Goal: Information Seeking & Learning: Check status

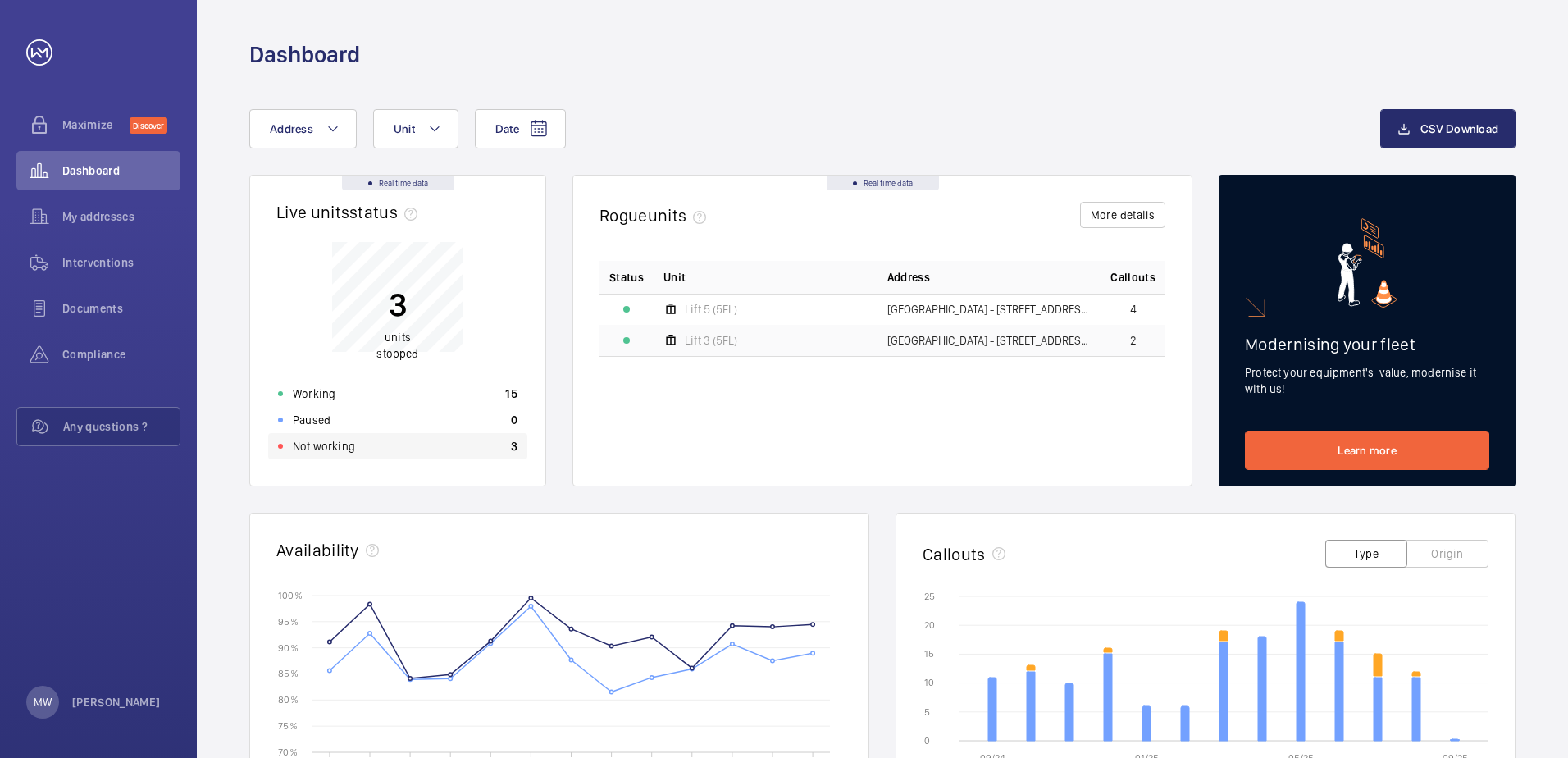
click at [332, 454] on p "Not working" at bounding box center [324, 446] width 63 height 17
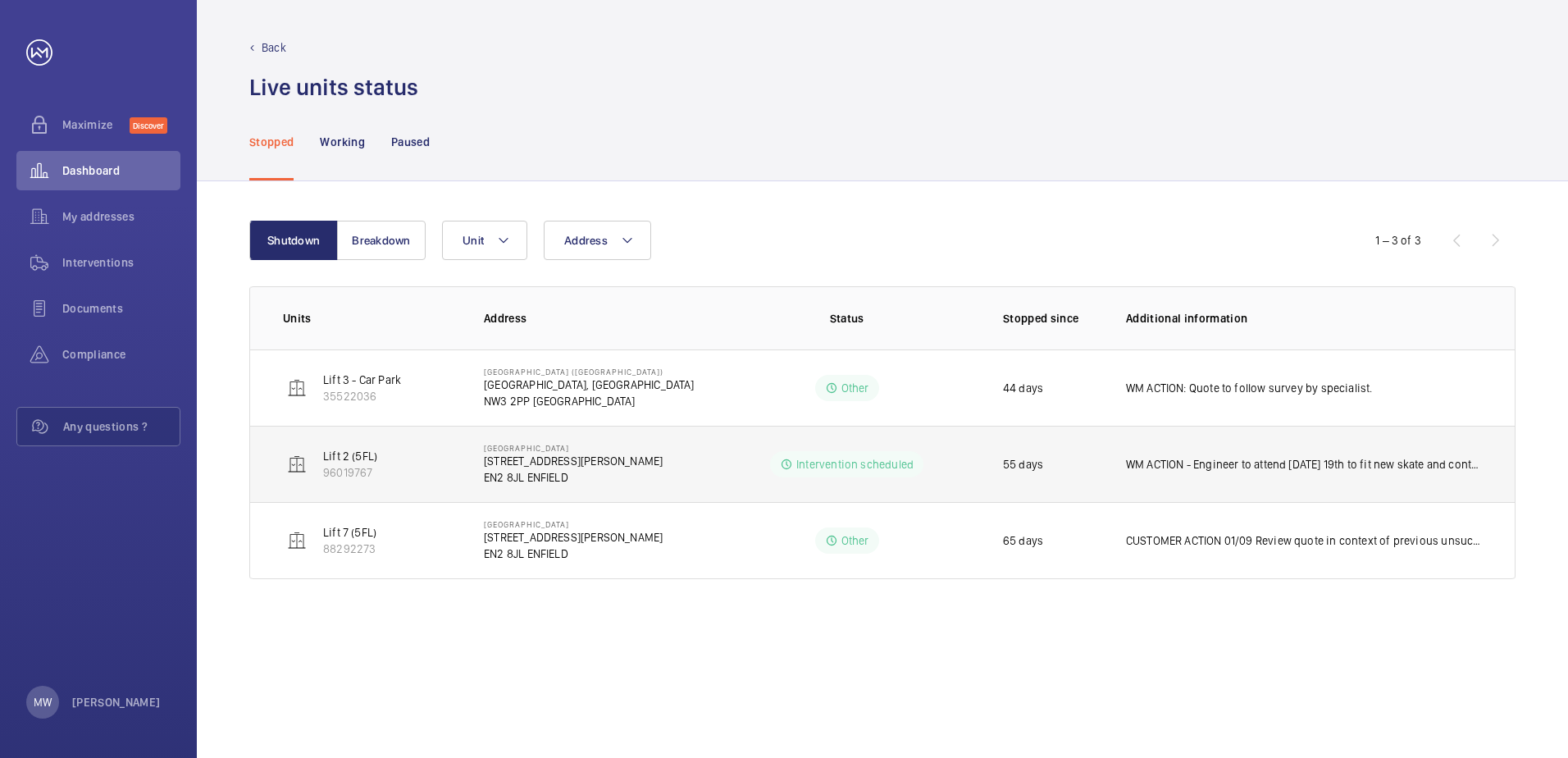
click at [1299, 463] on p "WM ACTION - Engineer to attend [DATE] 19th to fit new skate and contact. WM ACT…" at bounding box center [1304, 464] width 356 height 17
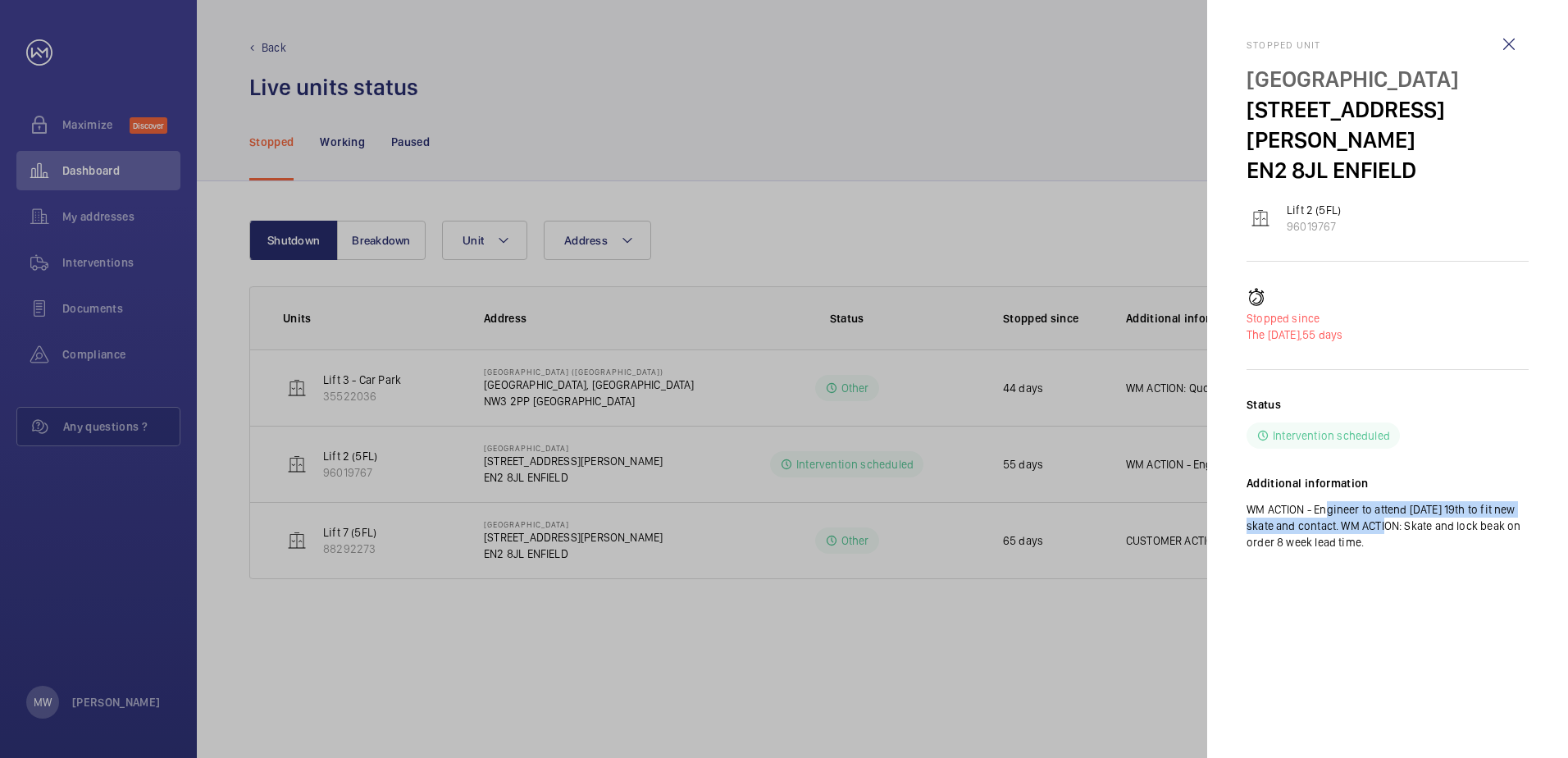
drag, startPoint x: 1319, startPoint y: 478, endPoint x: 1383, endPoint y: 499, distance: 67.4
click at [1383, 501] on p "WM ACTION - Engineer to attend [DATE] 19th to fit new skate and contact. WM ACT…" at bounding box center [1388, 525] width 282 height 49
drag, startPoint x: 1383, startPoint y: 499, endPoint x: 1392, endPoint y: 518, distance: 21.0
click at [1392, 518] on p "WM ACTION - Engineer to attend [DATE] 19th to fit new skate and contact. WM ACT…" at bounding box center [1388, 525] width 282 height 49
drag, startPoint x: 833, startPoint y: 595, endPoint x: 837, endPoint y: 607, distance: 12.6
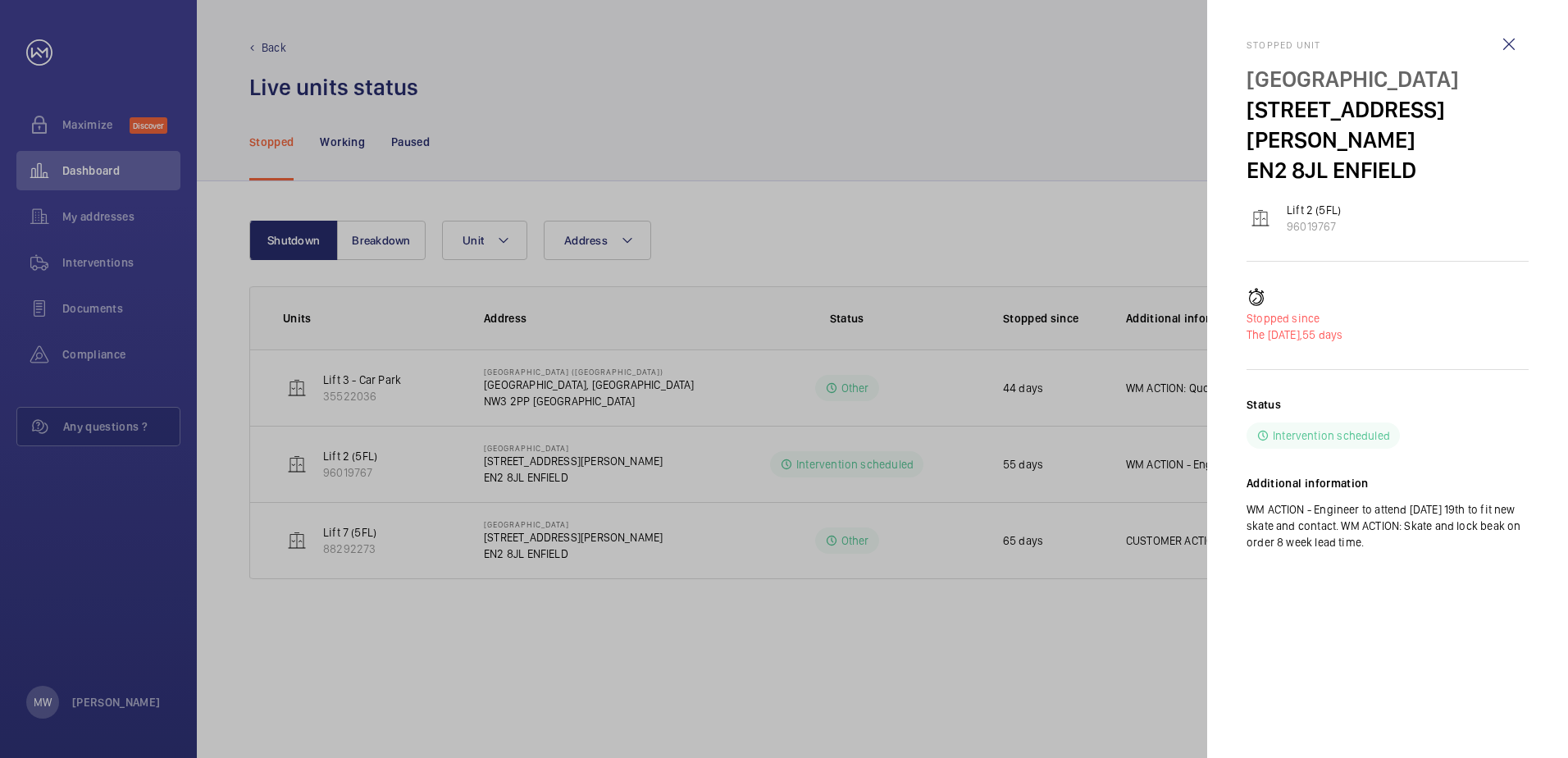
click at [833, 605] on div at bounding box center [784, 379] width 1568 height 758
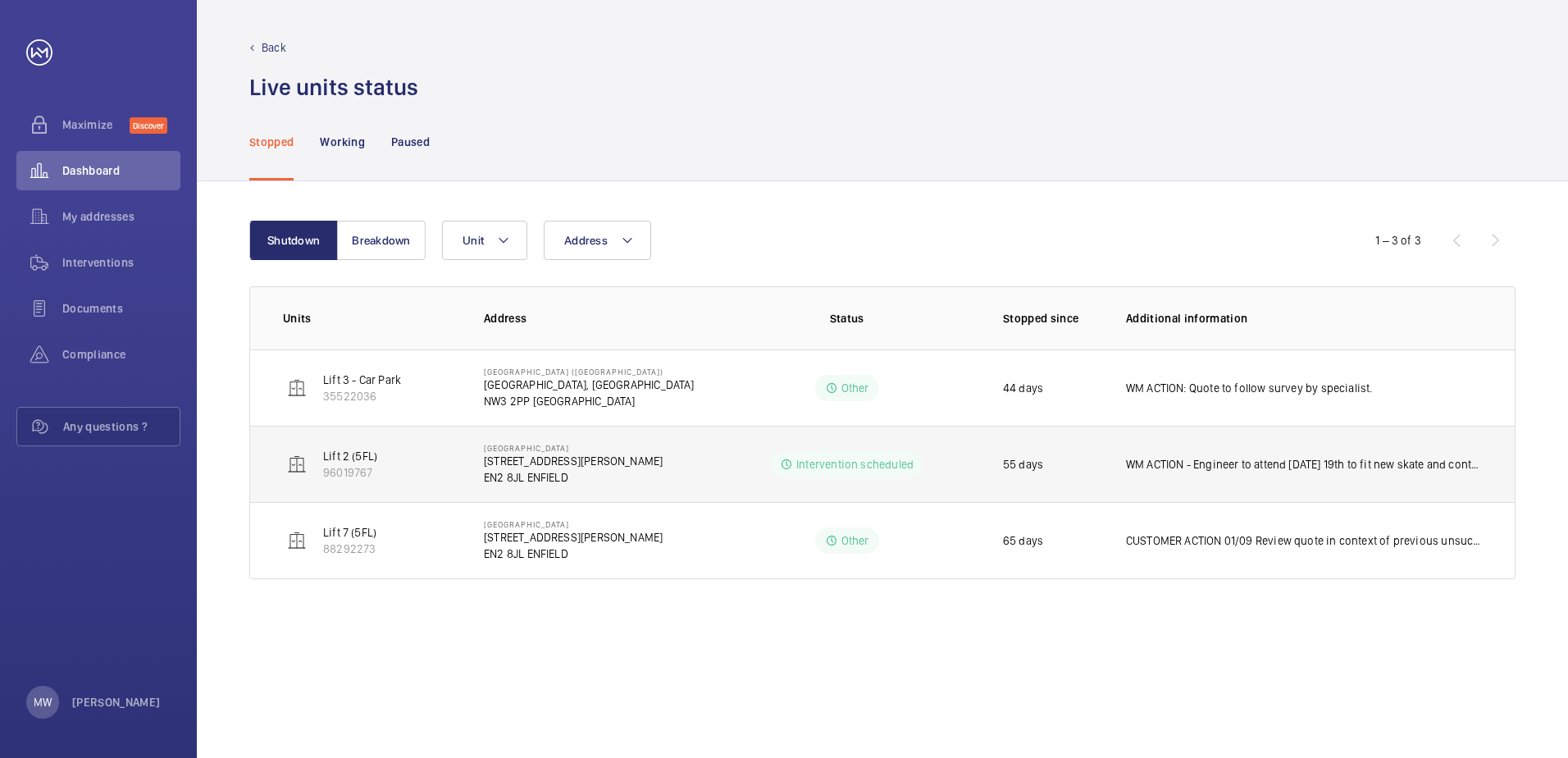
click at [879, 463] on p "Intervention scheduled" at bounding box center [854, 464] width 117 height 17
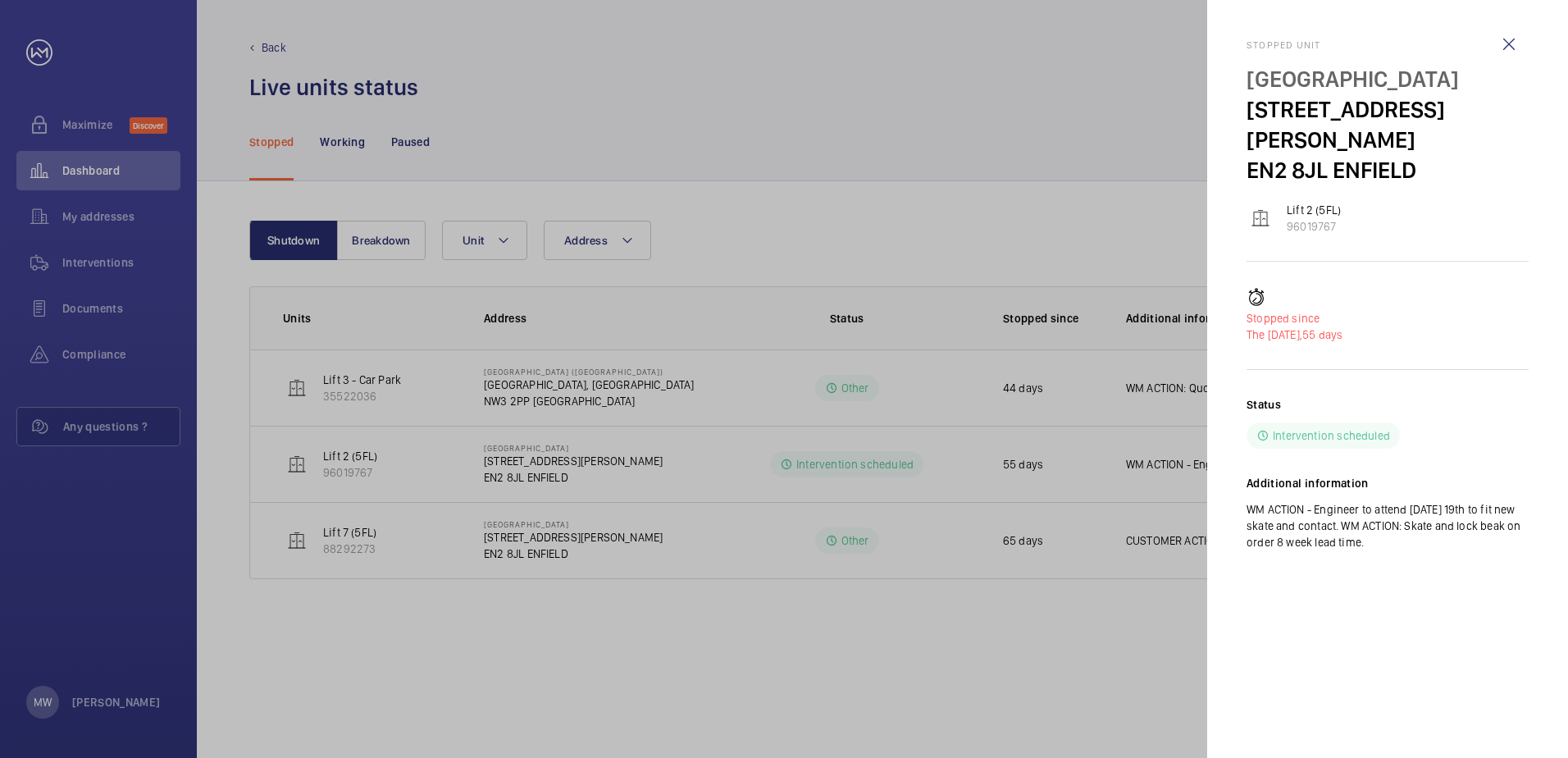
click at [838, 652] on div at bounding box center [784, 379] width 1568 height 758
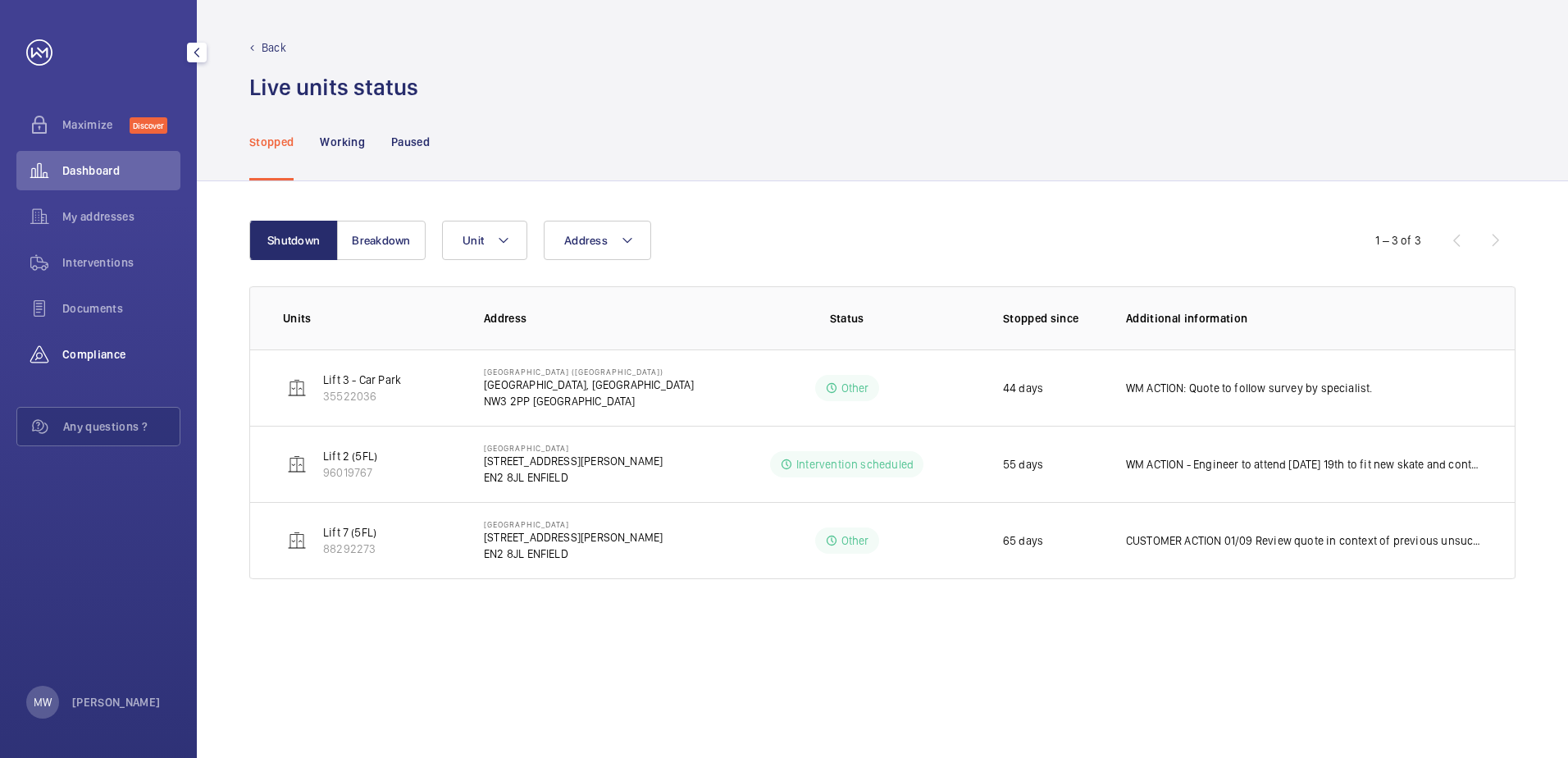
click at [72, 358] on span "Compliance" at bounding box center [122, 354] width 118 height 17
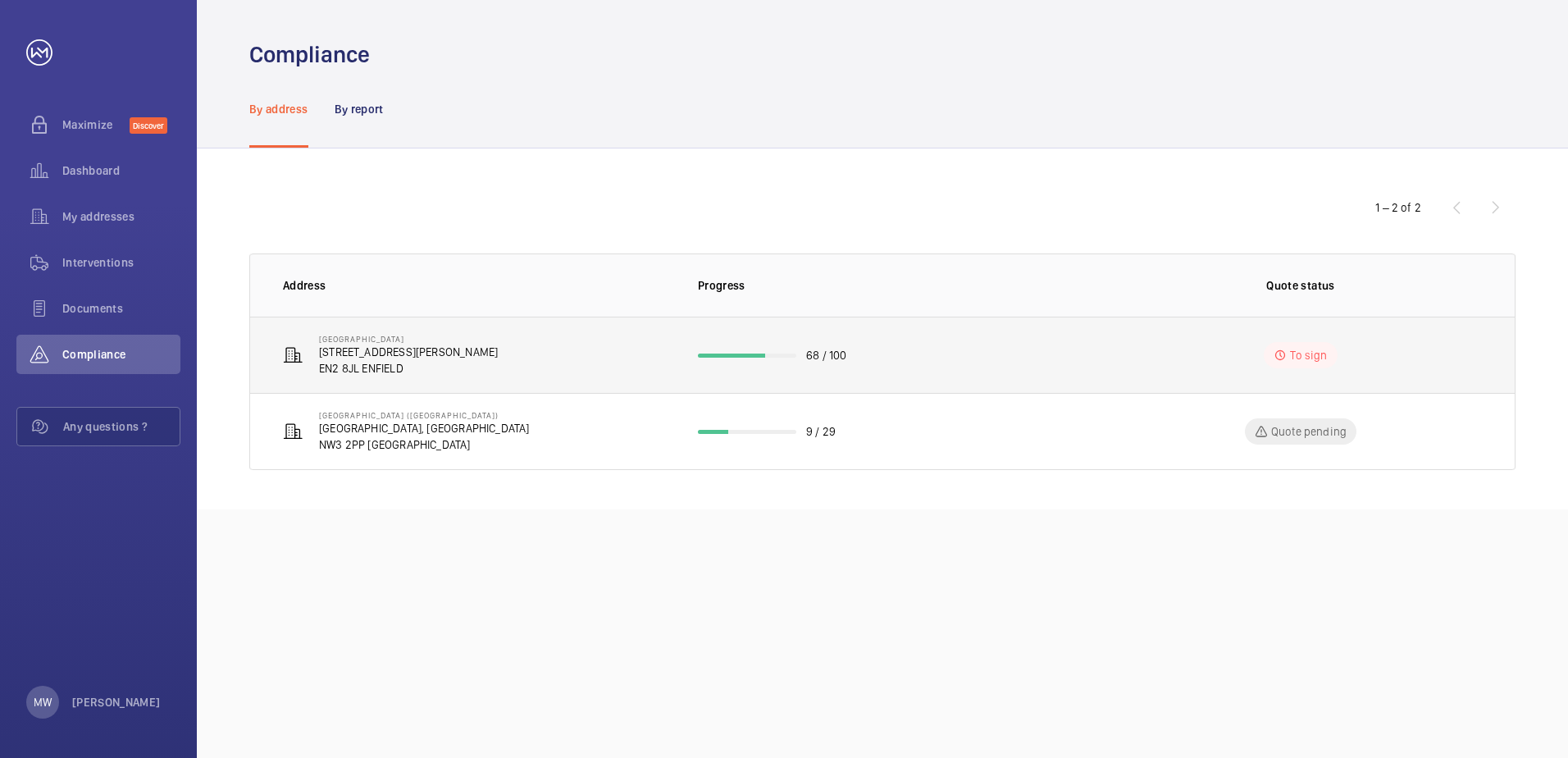
click at [746, 359] on td "68 / 100" at bounding box center [882, 354] width 422 height 77
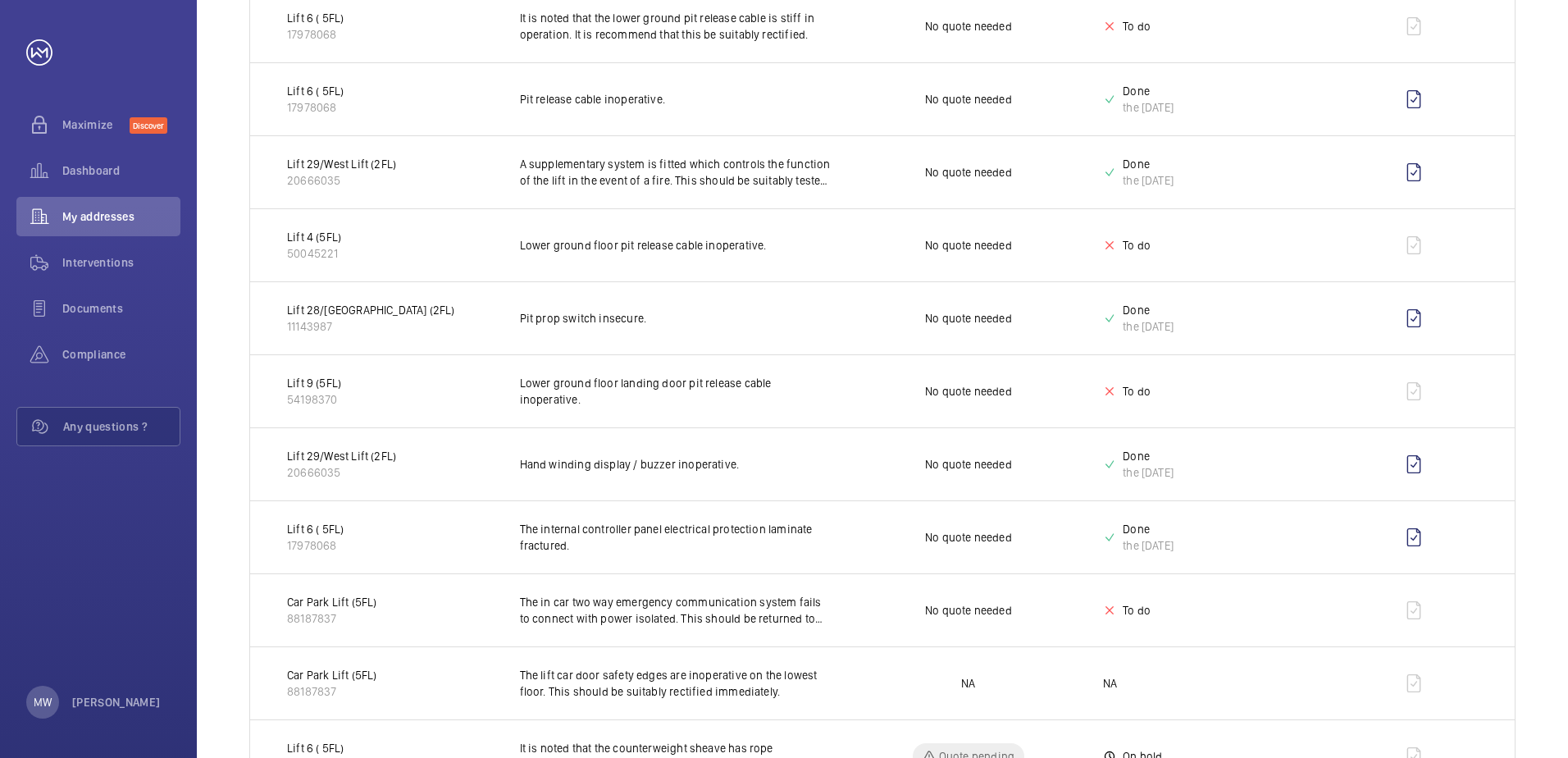
scroll to position [328, 0]
